Goal: Task Accomplishment & Management: Use online tool/utility

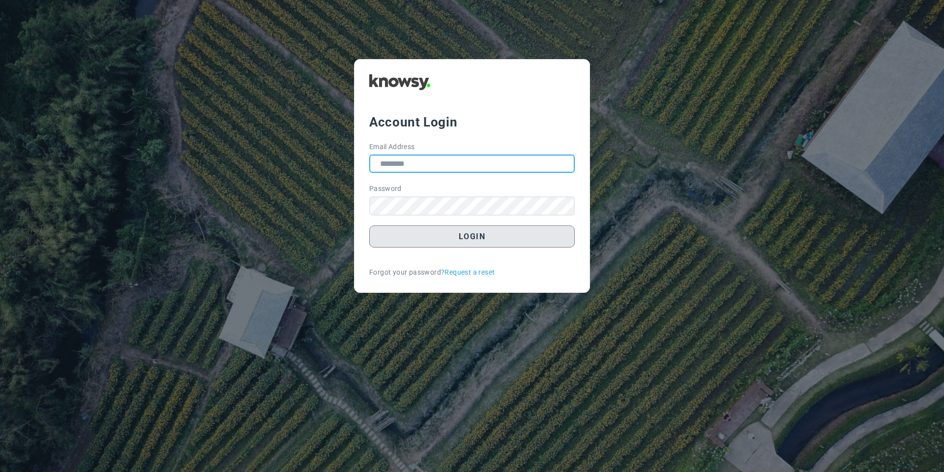
type input "**********"
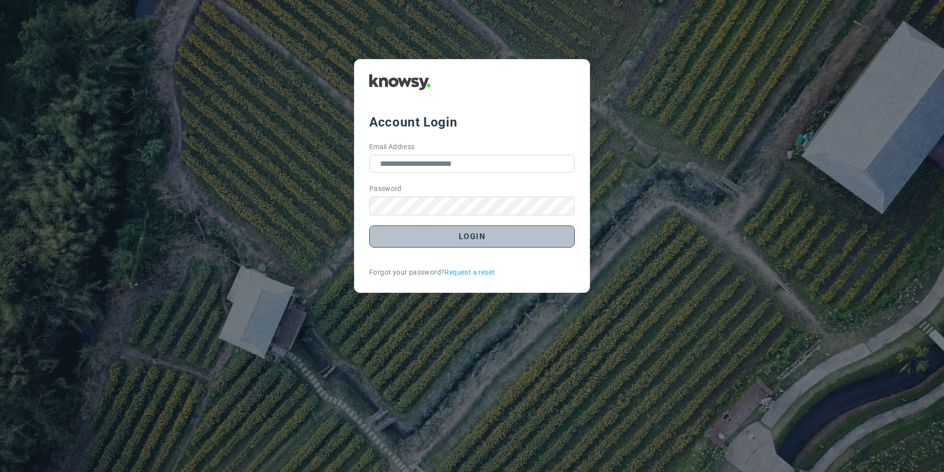
click at [420, 238] on button "Login" at bounding box center [472, 236] width 206 height 22
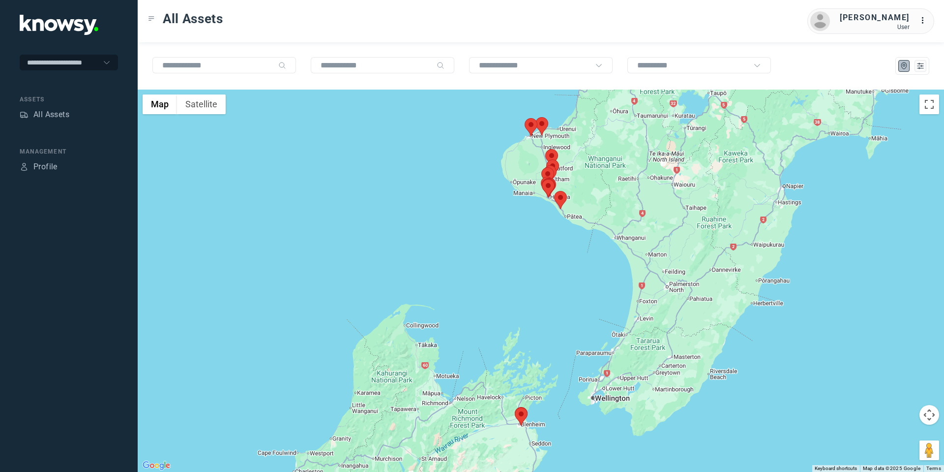
click at [554, 191] on area at bounding box center [554, 191] width 0 height 0
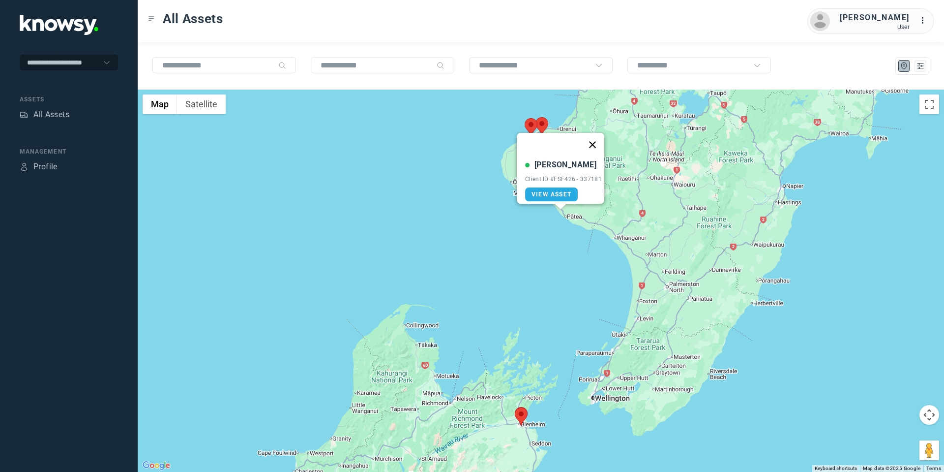
click at [592, 137] on button "Close" at bounding box center [593, 145] width 24 height 24
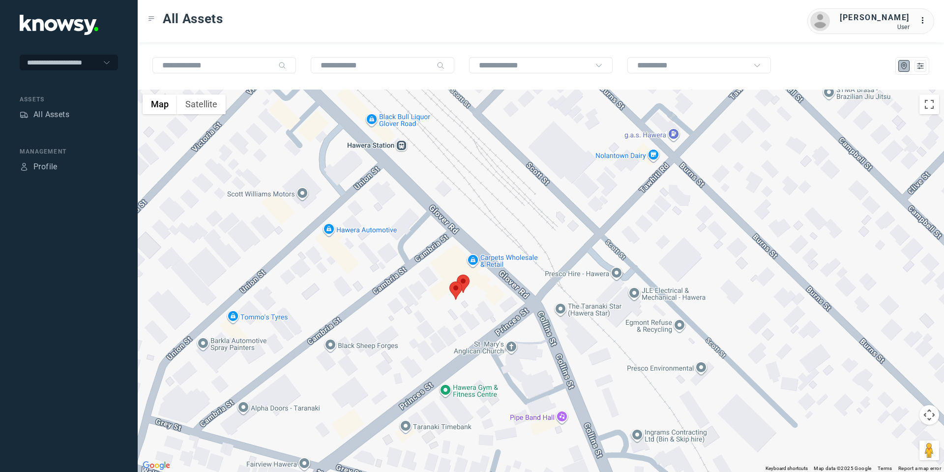
click at [449, 281] on area at bounding box center [449, 281] width 0 height 0
click at [496, 223] on button "Close" at bounding box center [488, 235] width 24 height 24
click at [457, 274] on area at bounding box center [457, 274] width 0 height 0
click at [500, 221] on button "Close" at bounding box center [496, 228] width 24 height 24
